Goal: Obtain resource: Download file/media

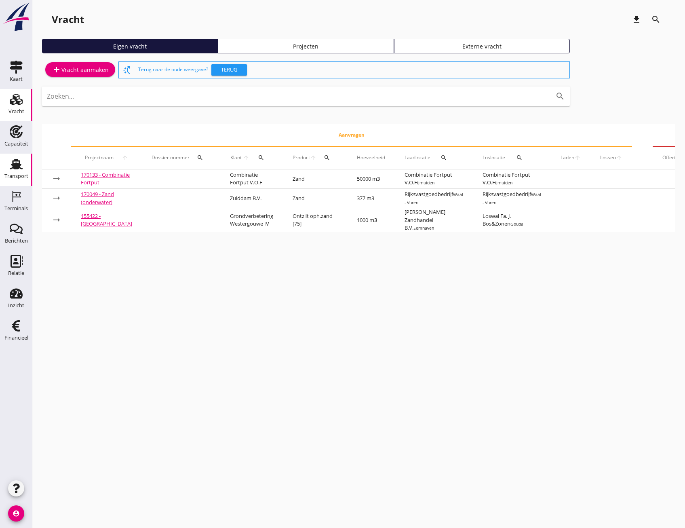
click at [16, 160] on use at bounding box center [16, 164] width 13 height 11
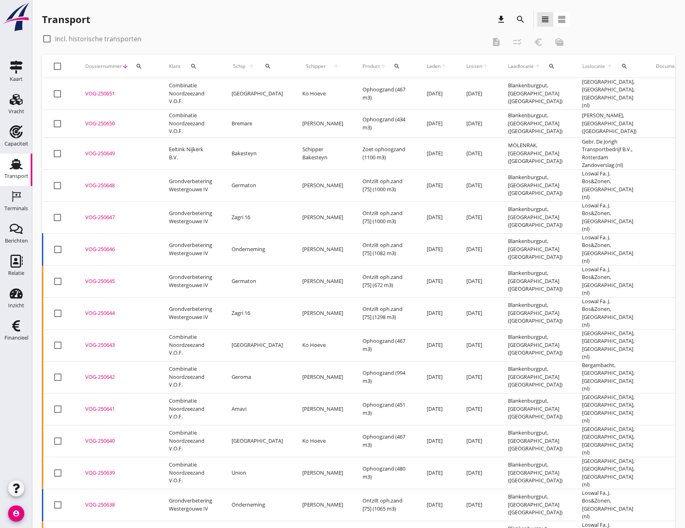
click at [520, 23] on icon "search" at bounding box center [520, 20] width 10 height 10
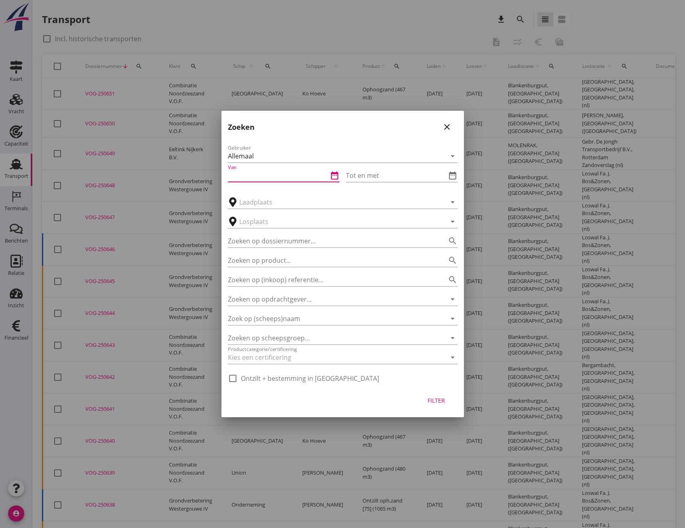
click at [242, 172] on input "Van" at bounding box center [278, 175] width 100 height 13
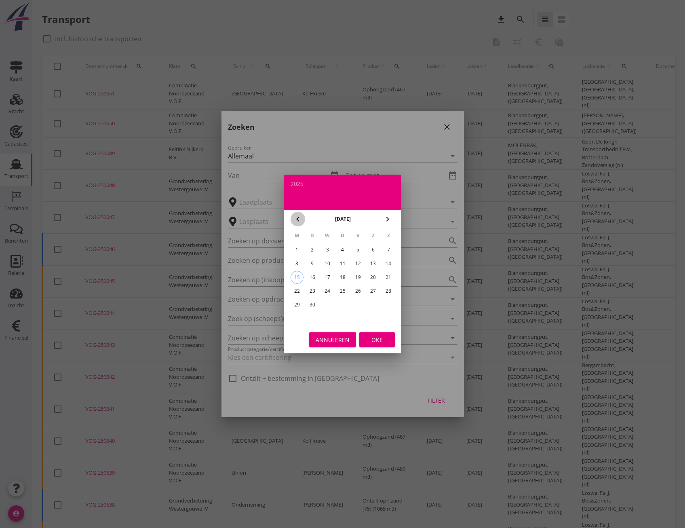
click at [294, 218] on icon "chevron_left" at bounding box center [298, 219] width 10 height 10
click at [361, 249] on div "1" at bounding box center [357, 249] width 13 height 13
type input "[DATE]"
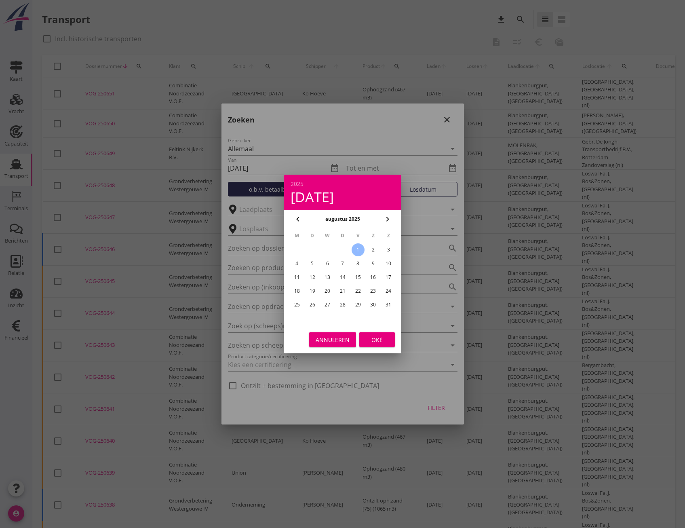
click at [378, 341] on div "Oké" at bounding box center [377, 339] width 23 height 8
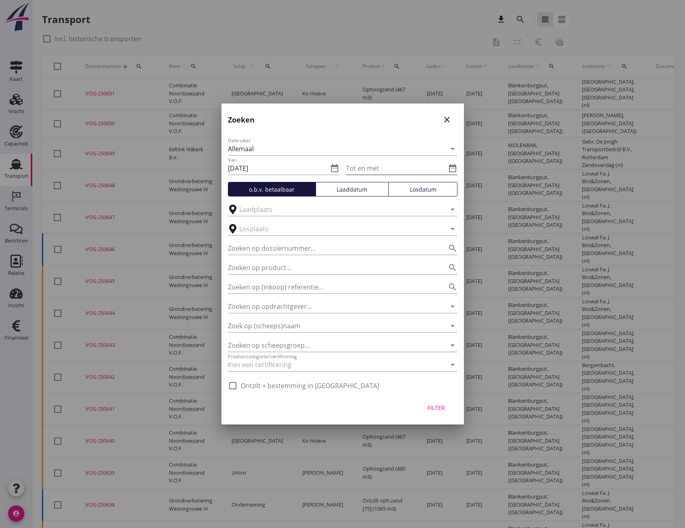
click at [392, 165] on input "Tot en met" at bounding box center [396, 168] width 100 height 13
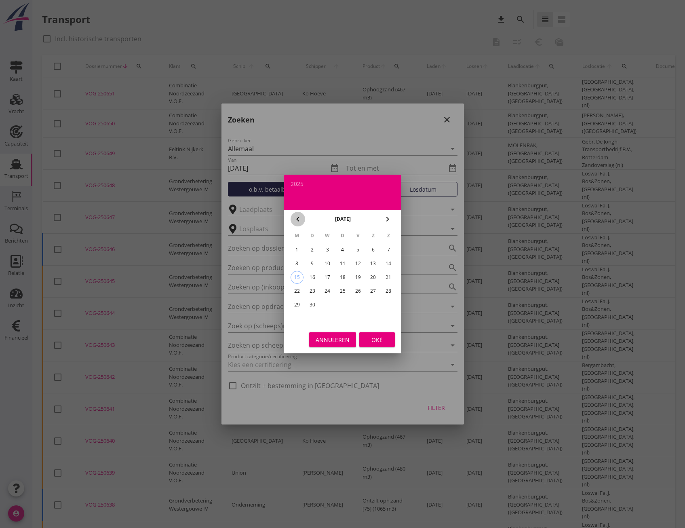
click at [297, 220] on icon "chevron_left" at bounding box center [298, 219] width 10 height 10
click at [388, 305] on div "31" at bounding box center [388, 304] width 13 height 13
type input "[DATE]"
click at [388, 341] on button "Oké" at bounding box center [377, 339] width 36 height 15
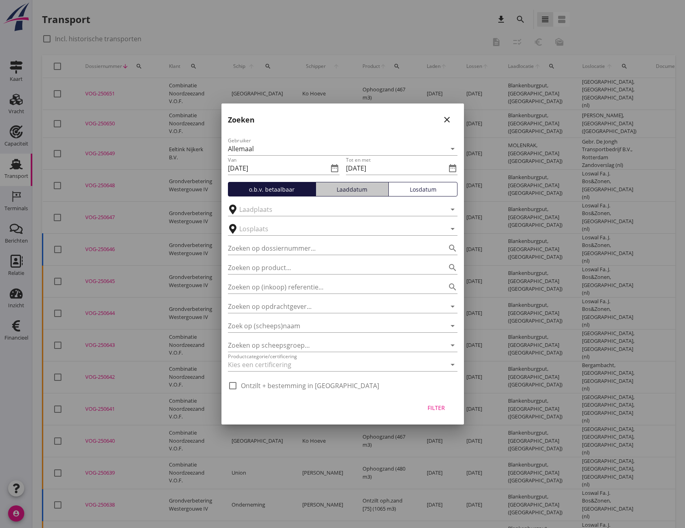
click at [356, 191] on div "Laaddatum" at bounding box center [352, 189] width 66 height 8
click at [439, 405] on div "Filter" at bounding box center [436, 407] width 23 height 8
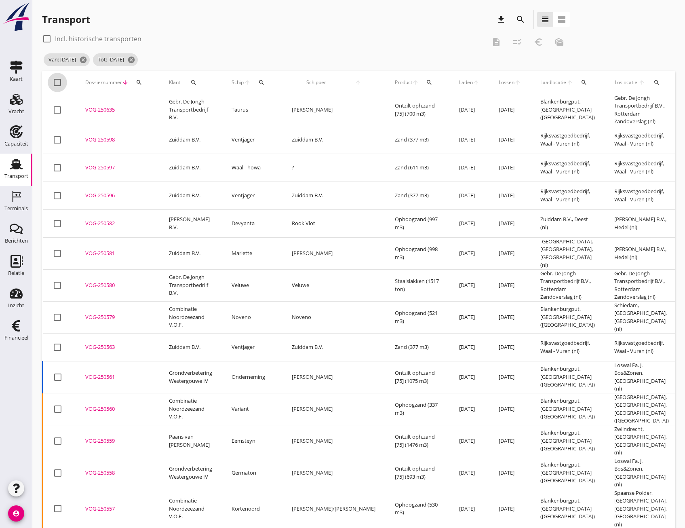
click at [57, 82] on div at bounding box center [57, 83] width 14 height 14
checkbox input "true"
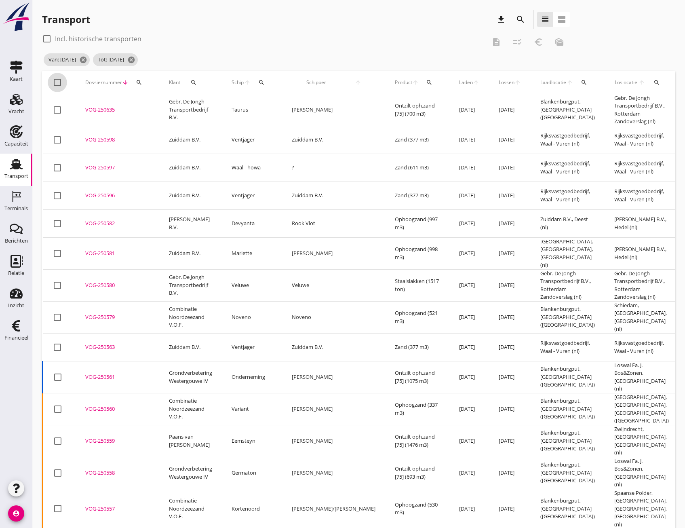
checkbox input "true"
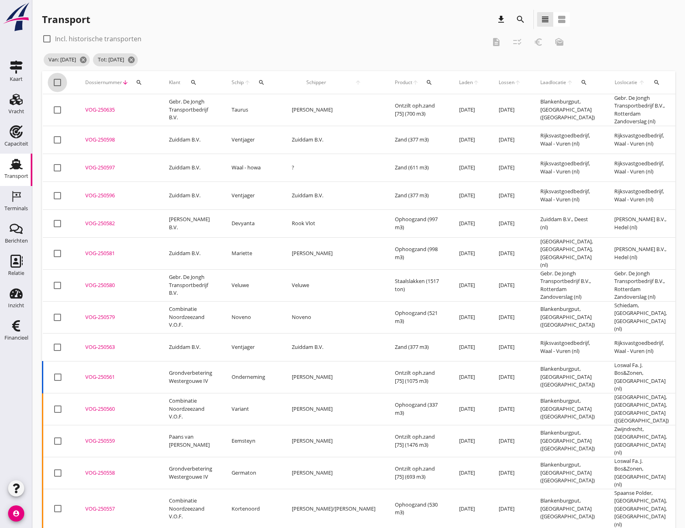
checkbox input "true"
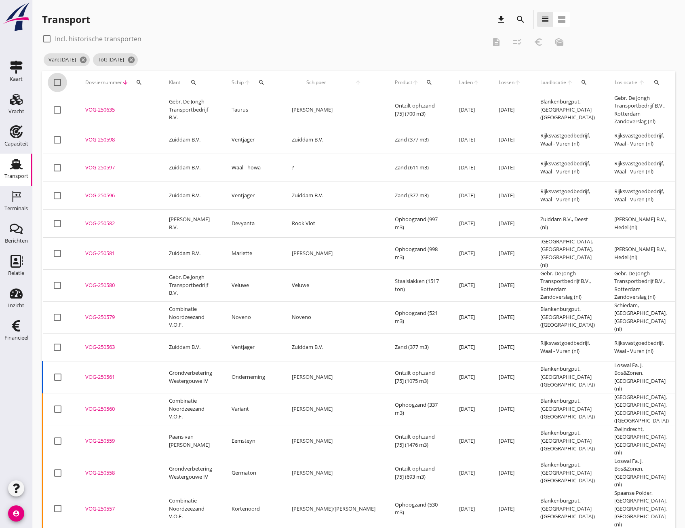
checkbox input "true"
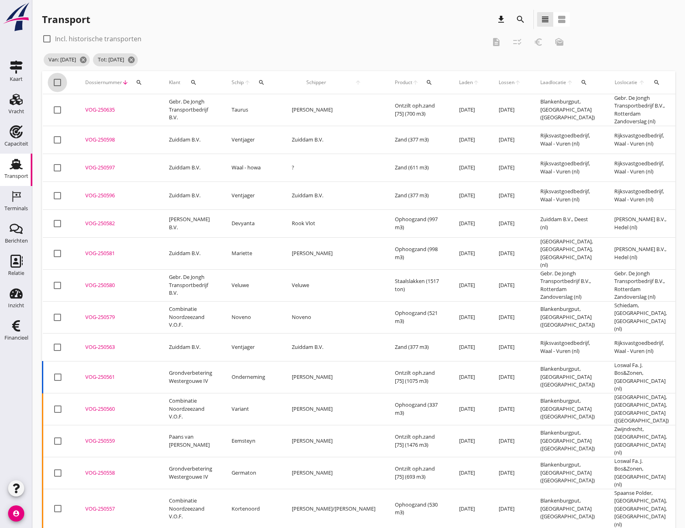
checkbox input "true"
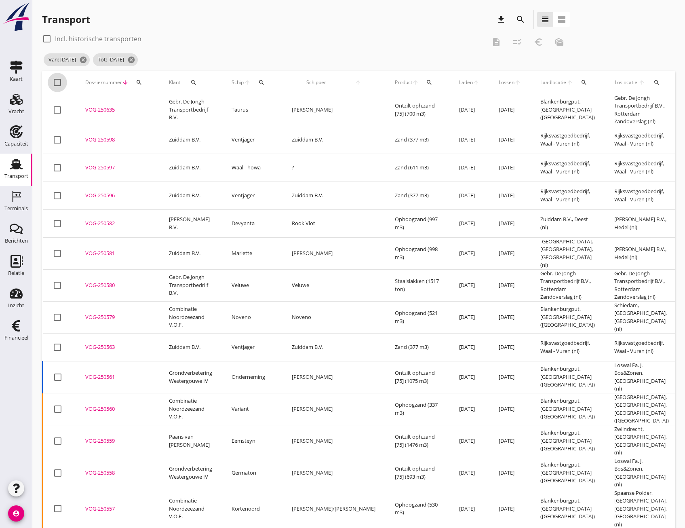
checkbox input "true"
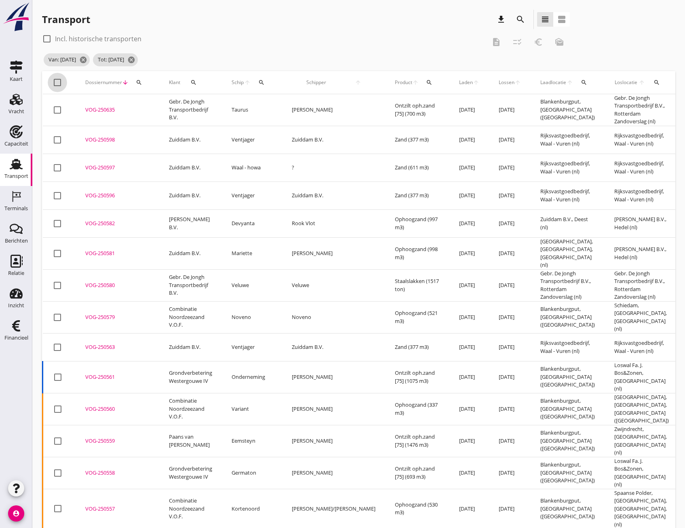
checkbox input "true"
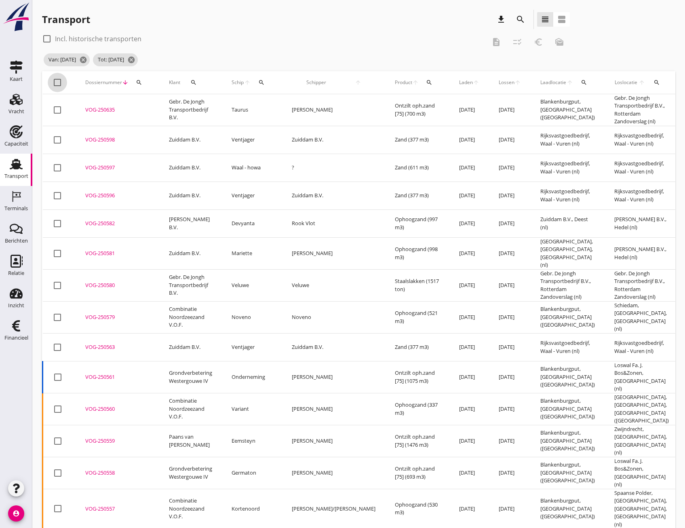
checkbox input "true"
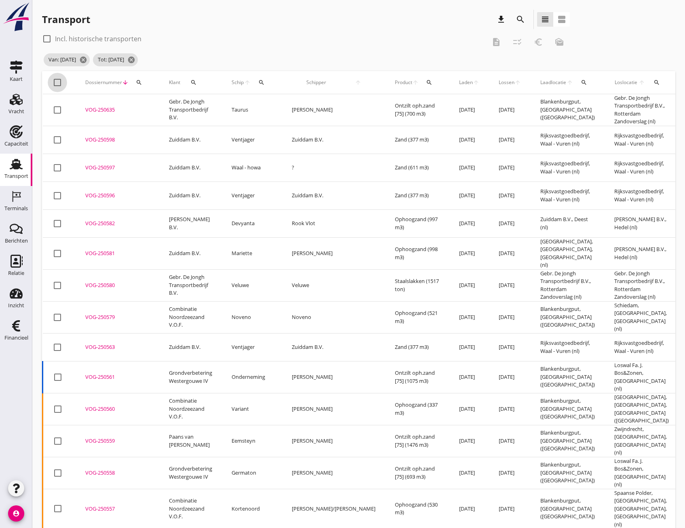
checkbox input "true"
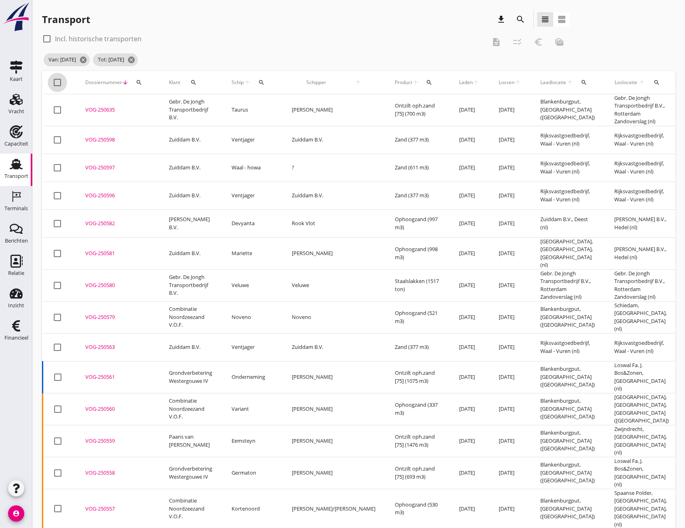
checkbox input "true"
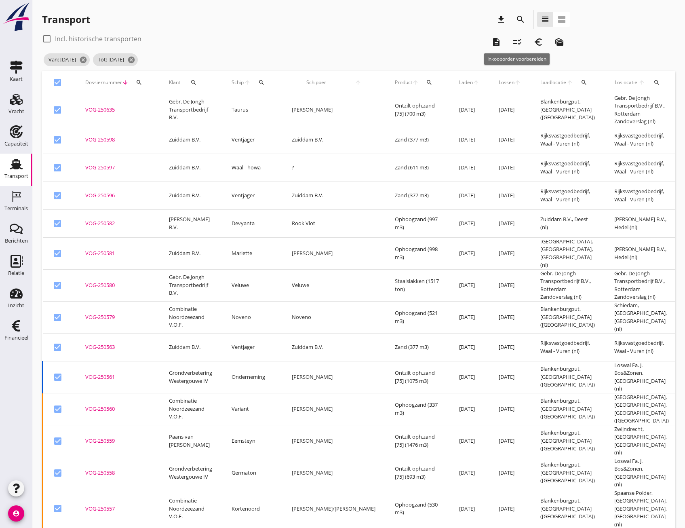
click at [519, 42] on icon "checklist_rtl" at bounding box center [517, 42] width 10 height 10
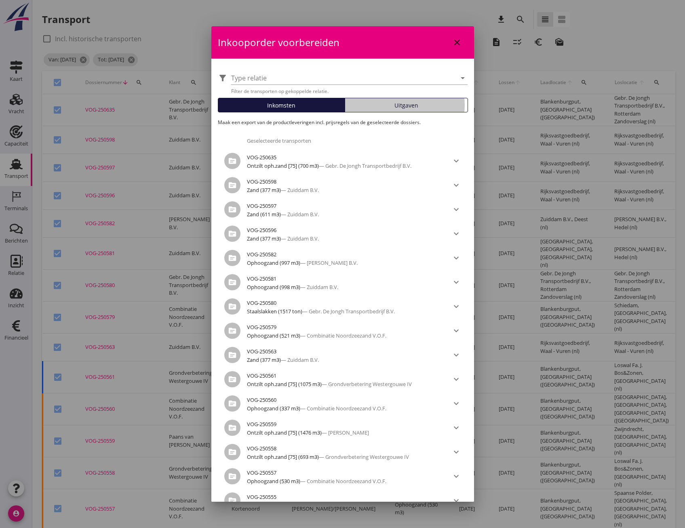
click at [412, 106] on span "Uitgaven" at bounding box center [406, 105] width 24 height 8
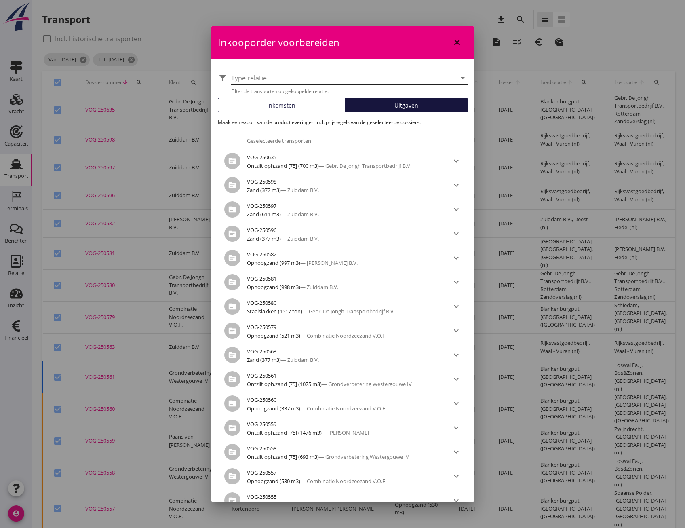
click at [428, 82] on div at bounding box center [343, 77] width 225 height 13
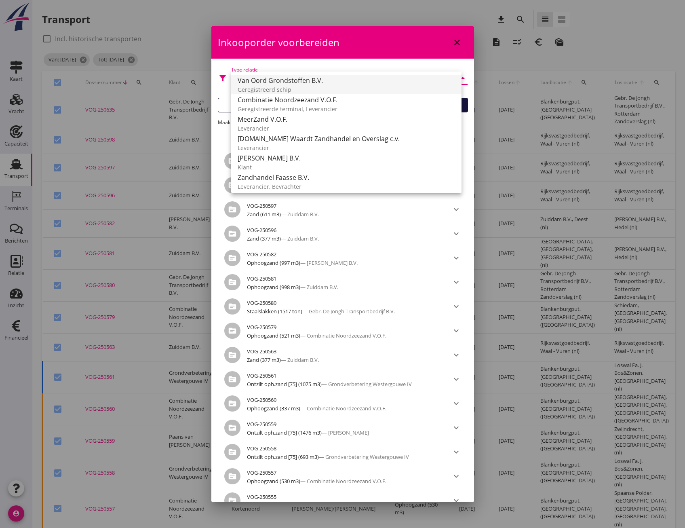
scroll to position [234, 0]
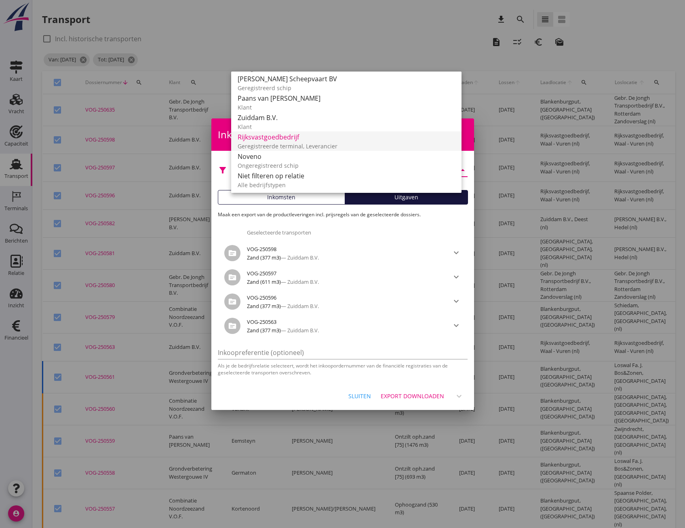
click at [287, 142] on div "Geregistreerde terminal, Leverancier" at bounding box center [346, 146] width 217 height 8
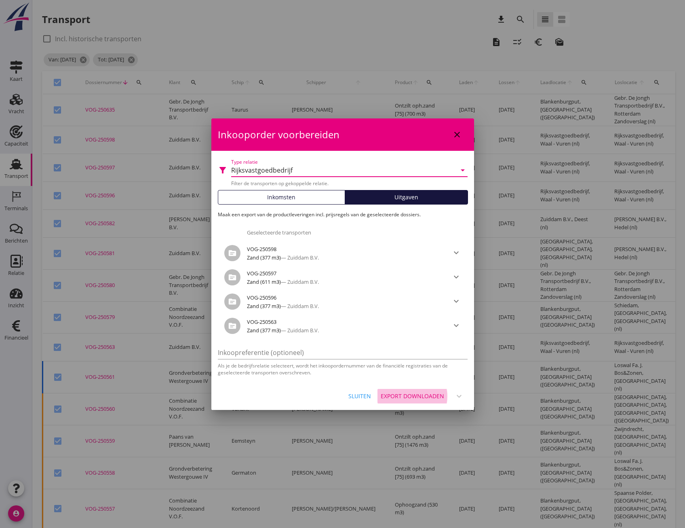
click at [404, 395] on div "Export downloaden" at bounding box center [412, 395] width 63 height 8
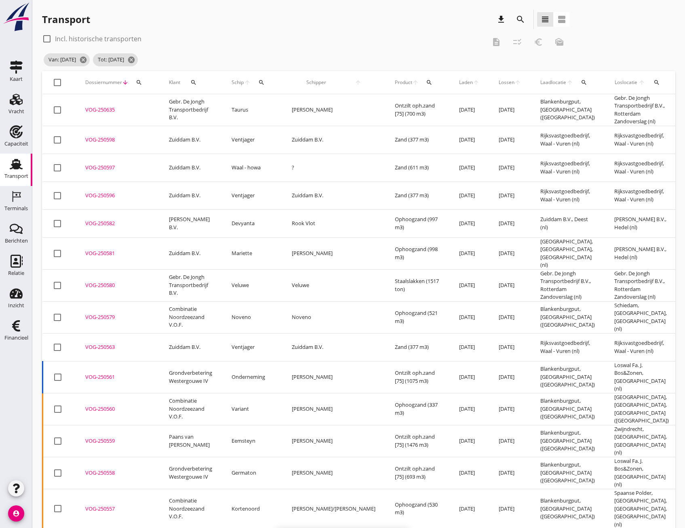
checkbox input "false"
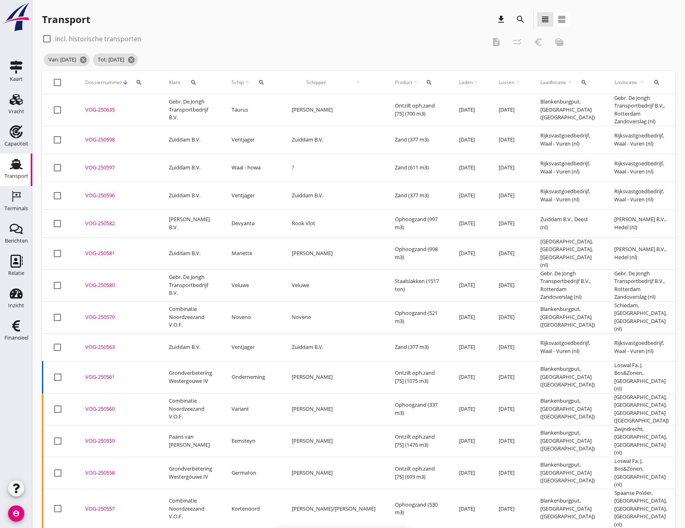
checkbox input "false"
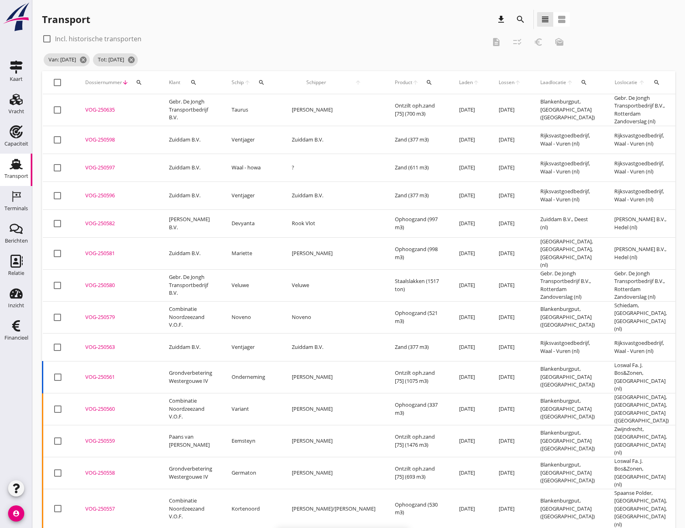
checkbox input "false"
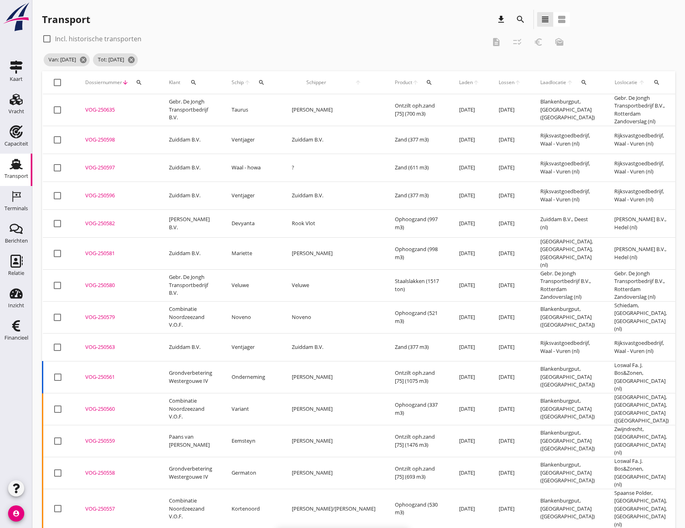
checkbox input "false"
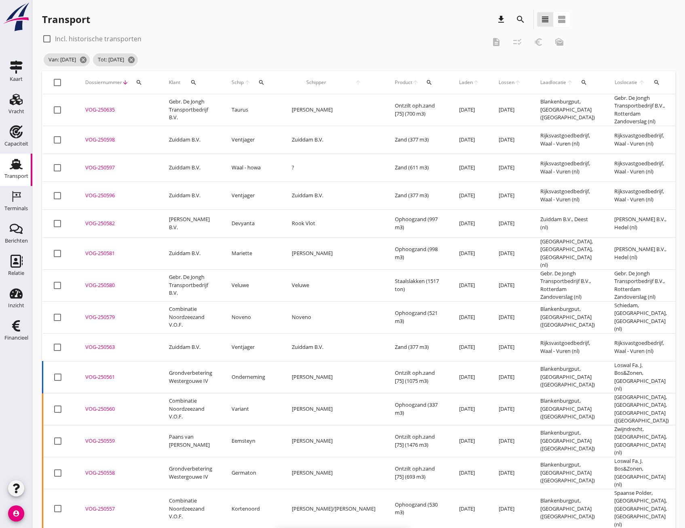
checkbox input "false"
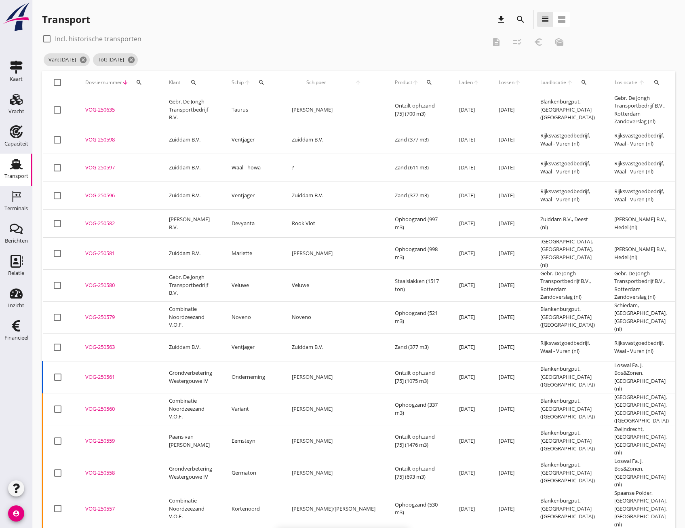
checkbox input "false"
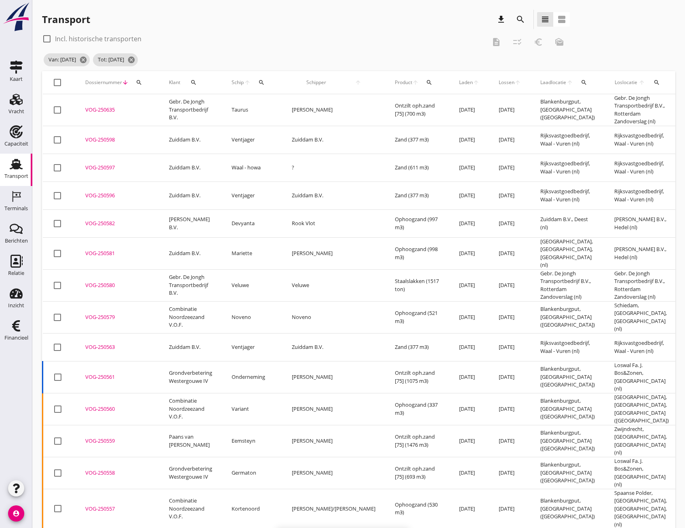
checkbox input "false"
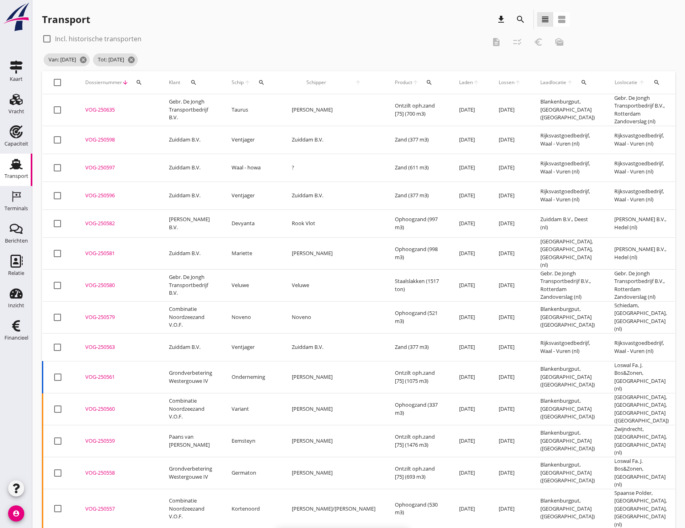
checkbox input "false"
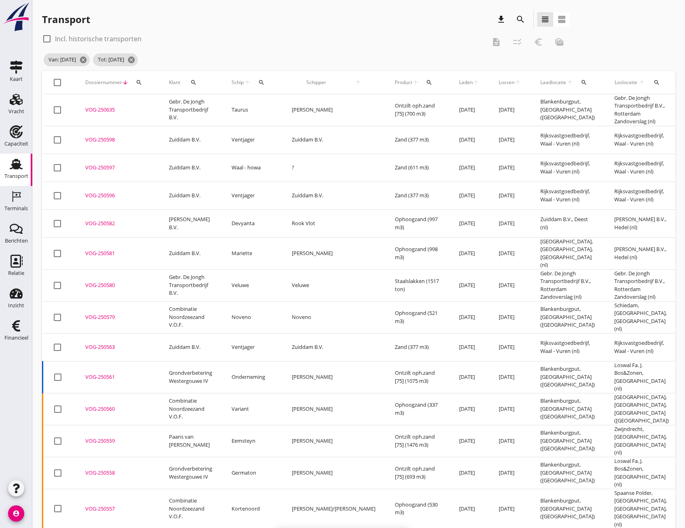
checkbox input "false"
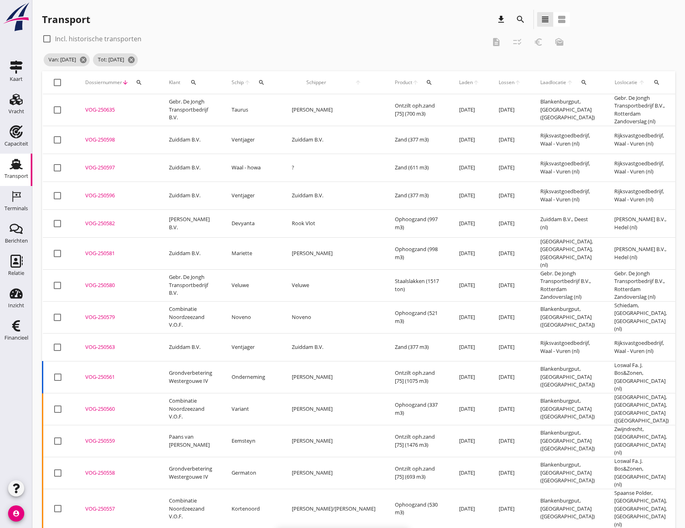
checkbox input "false"
